Goal: Task Accomplishment & Management: Complete application form

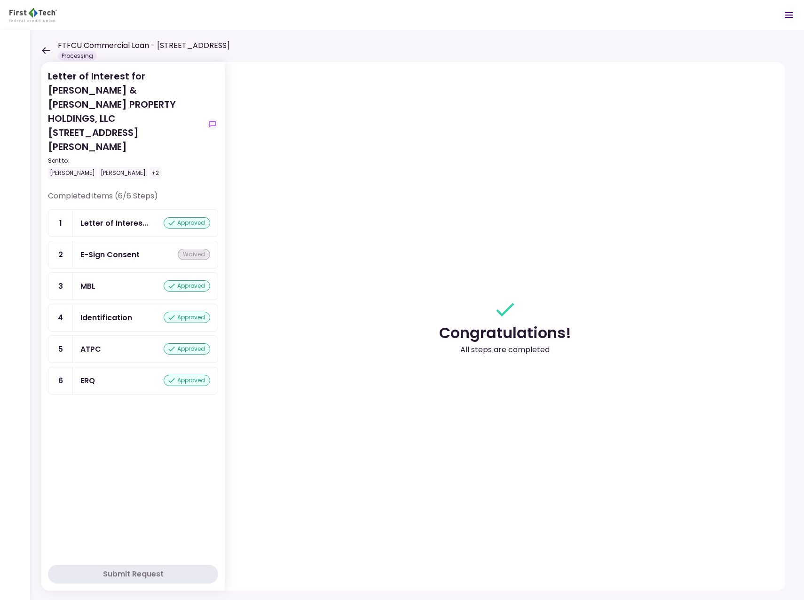
click at [48, 52] on icon at bounding box center [45, 50] width 9 height 7
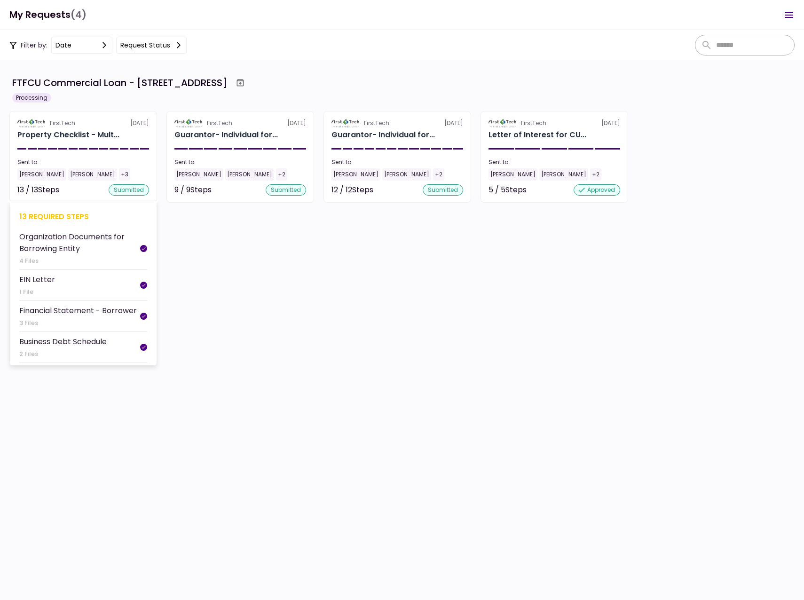
click at [39, 189] on div "13 / 13 Steps" at bounding box center [38, 189] width 42 height 11
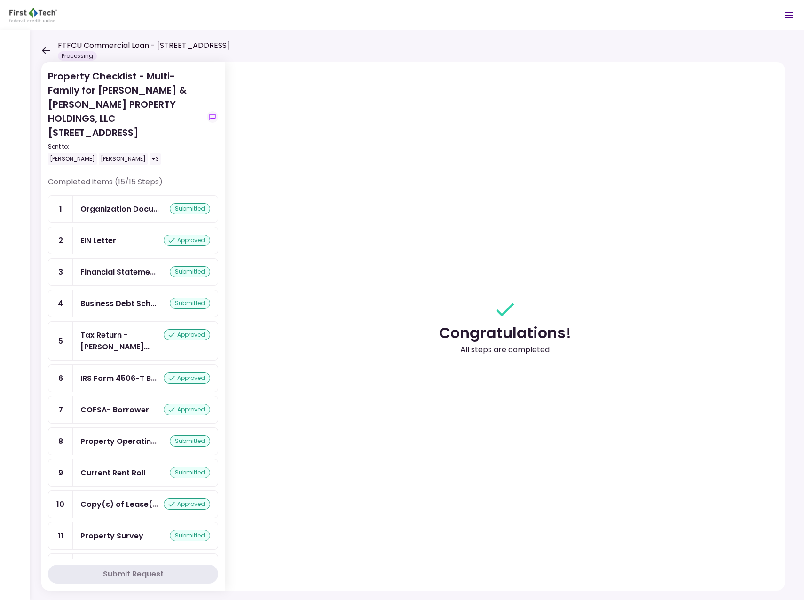
click at [45, 47] on icon at bounding box center [46, 50] width 8 height 7
